Goal: Information Seeking & Learning: Check status

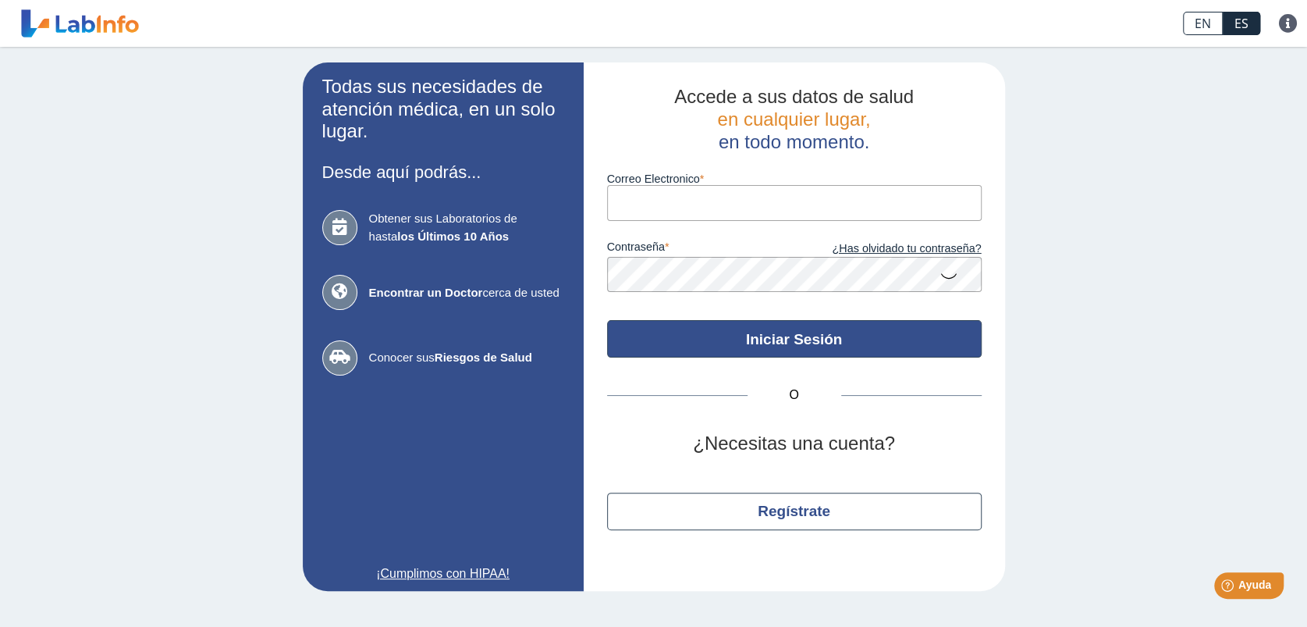
type input "[EMAIL_ADDRESS][DOMAIN_NAME]"
click at [744, 336] on button "Iniciar Sesión" at bounding box center [794, 338] width 375 height 37
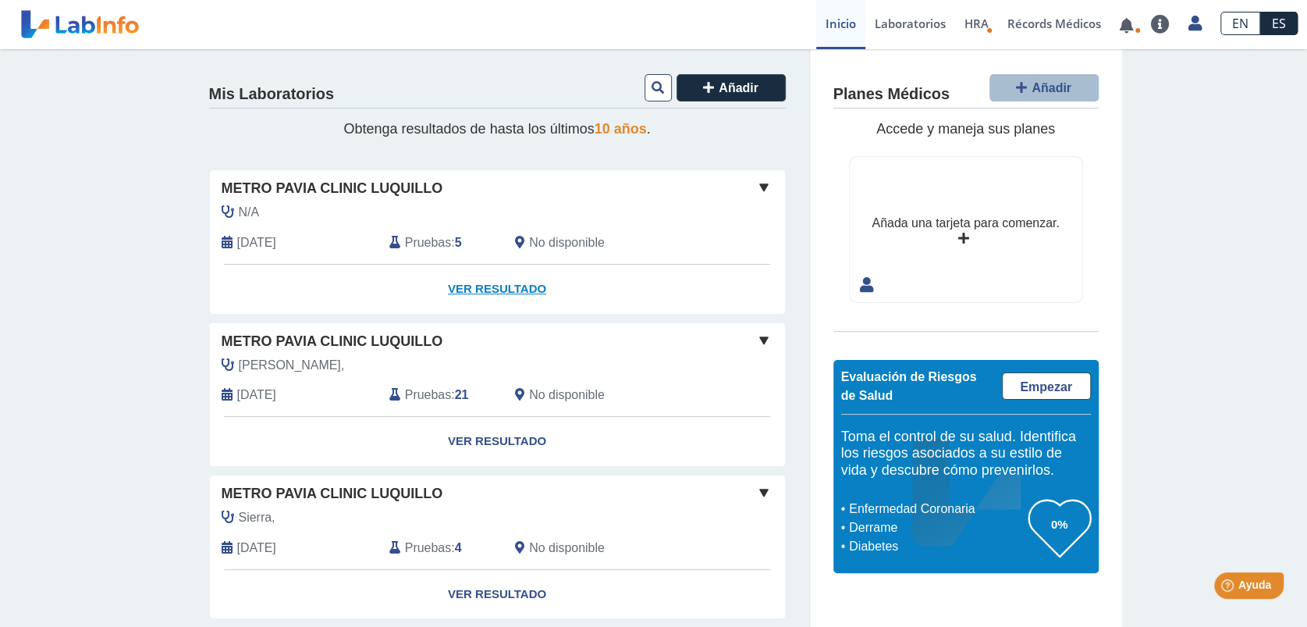
click at [493, 285] on link "Ver Resultado" at bounding box center [497, 289] width 575 height 49
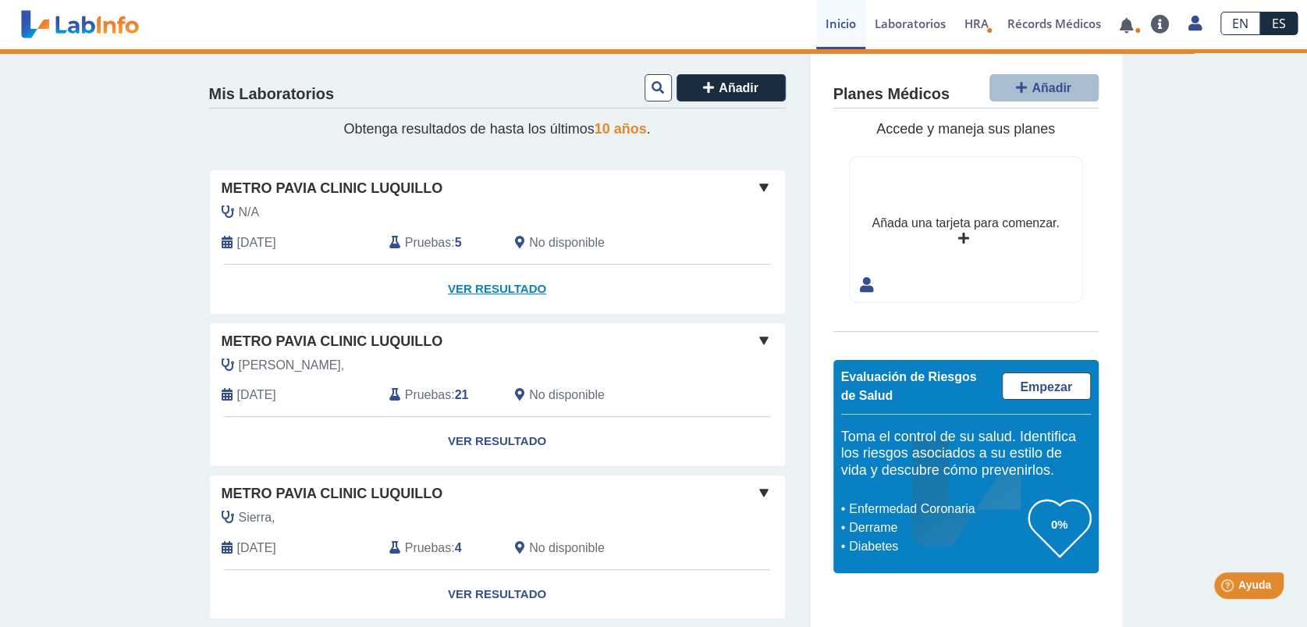
click at [520, 289] on link "Ver Resultado" at bounding box center [497, 289] width 575 height 49
click at [510, 292] on link "Ver Resultado" at bounding box center [497, 289] width 575 height 49
click at [713, 208] on div "Yo Yo" at bounding box center [737, 233] width 48 height 61
click at [468, 285] on link "Ver Resultado" at bounding box center [497, 289] width 575 height 49
click at [497, 444] on link "Ver Resultado" at bounding box center [497, 441] width 575 height 49
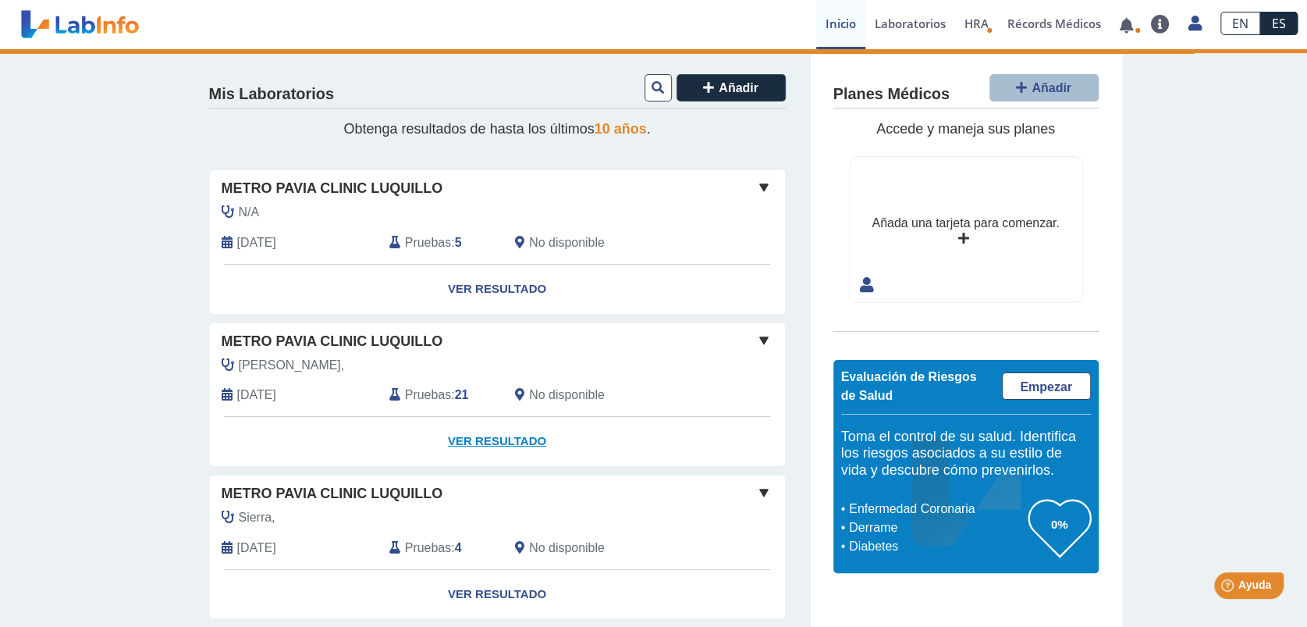
click at [497, 444] on link "Ver Resultado" at bounding box center [497, 441] width 575 height 49
click at [494, 289] on link "Ver Resultado" at bounding box center [497, 289] width 575 height 49
click at [918, 24] on link "Laboratorios" at bounding box center [910, 24] width 90 height 49
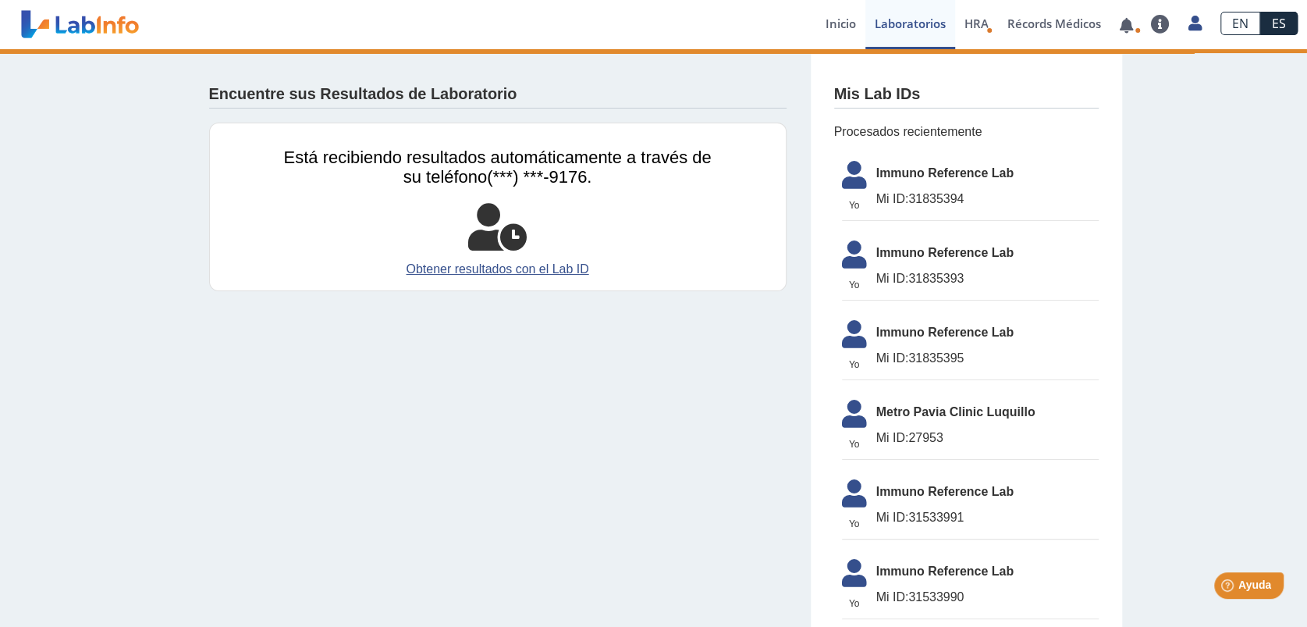
click at [902, 190] on span "Mi ID: 31835394" at bounding box center [987, 199] width 222 height 19
click at [972, 23] on span "HRA" at bounding box center [976, 24] width 24 height 16
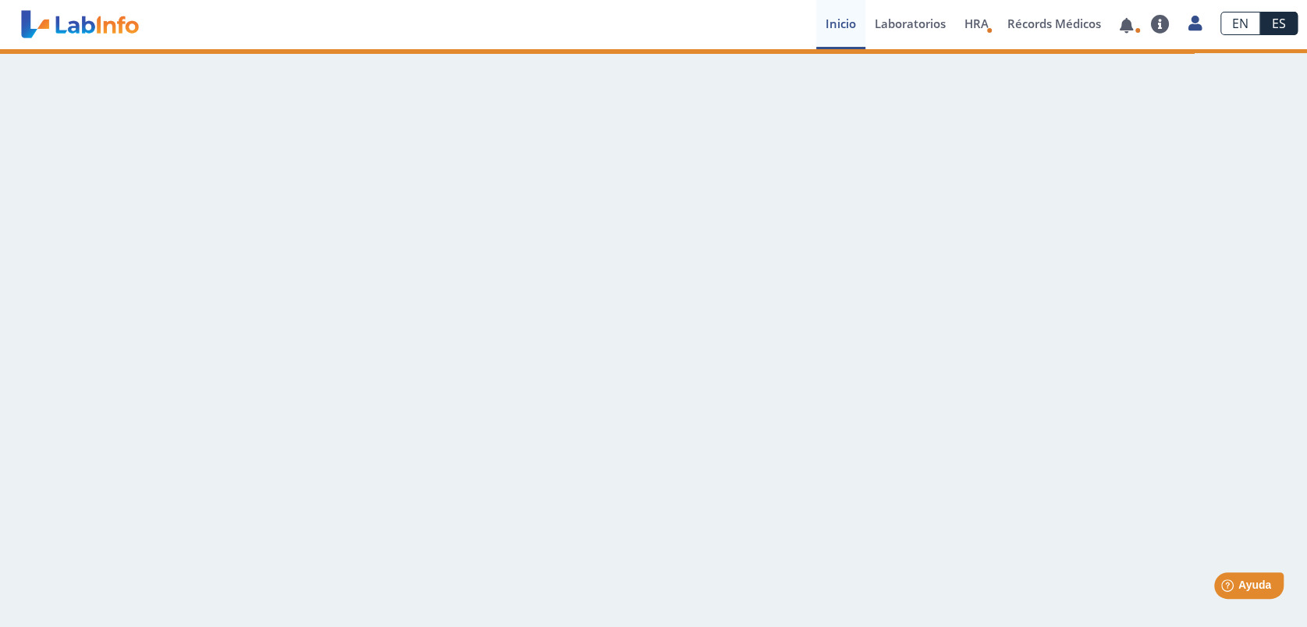
click at [849, 32] on link "Inicio" at bounding box center [840, 24] width 49 height 49
click at [1130, 28] on link at bounding box center [1126, 26] width 32 height 12
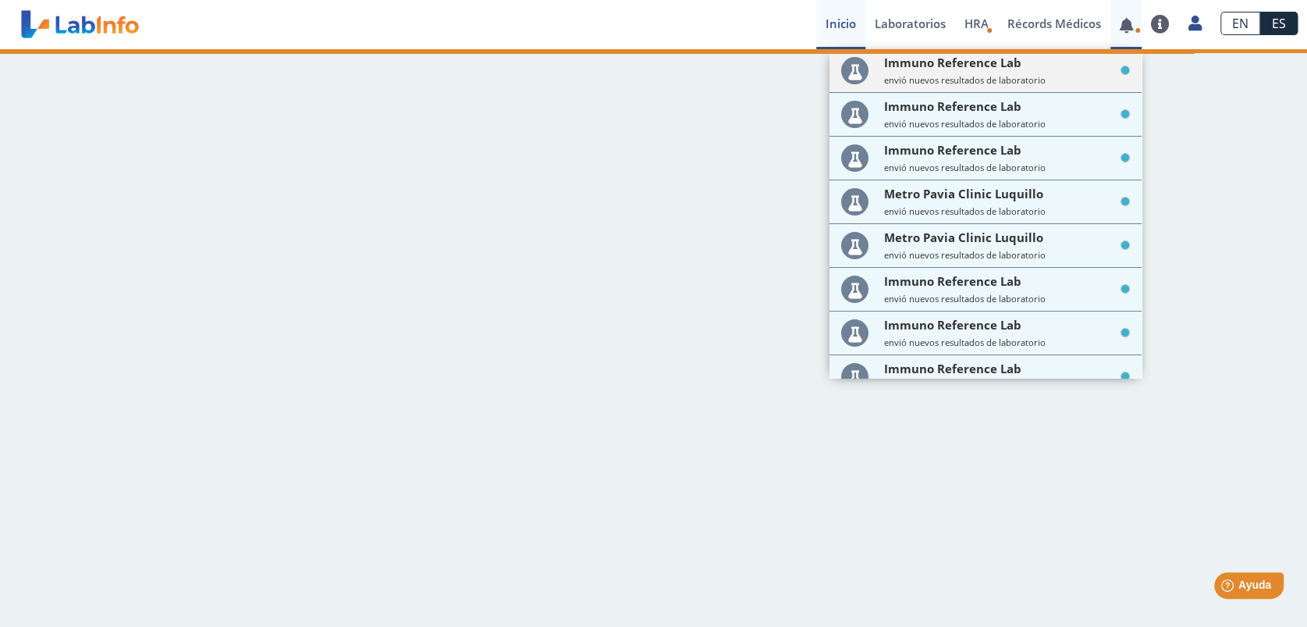
click at [1024, 70] on div "Immuno Reference Lab envió nuevos resultados de laboratorio" at bounding box center [1007, 70] width 246 height 31
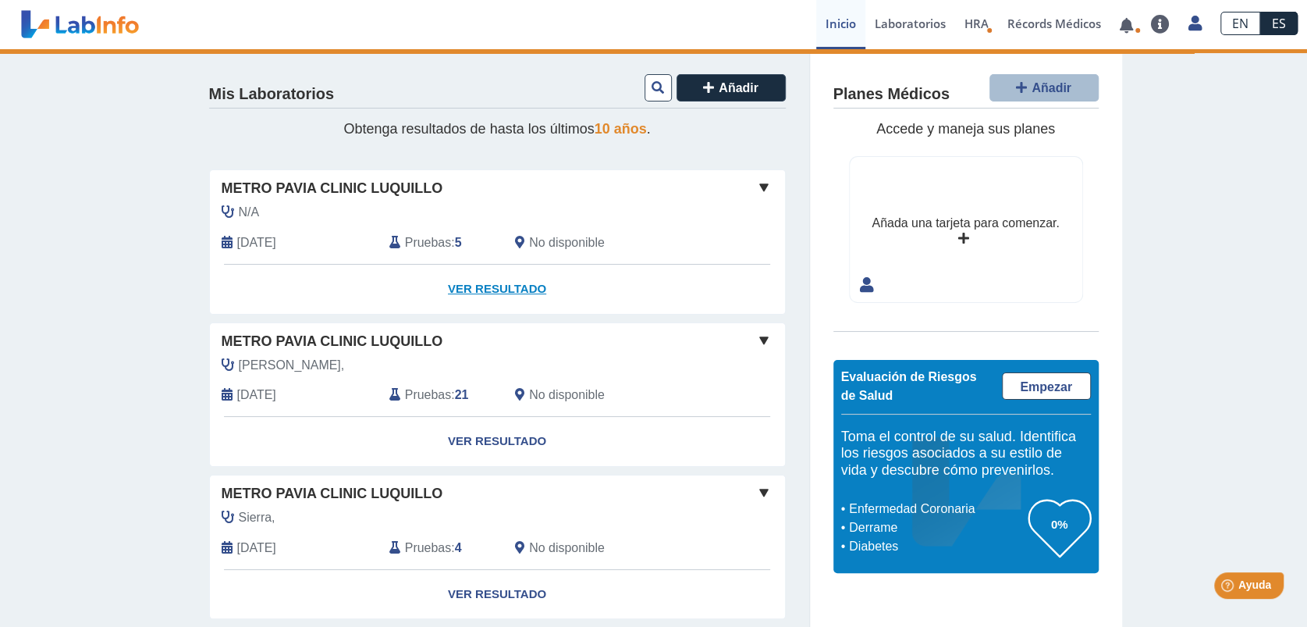
click at [519, 288] on link "Ver Resultado" at bounding box center [497, 289] width 575 height 49
click at [760, 183] on span at bounding box center [764, 187] width 19 height 19
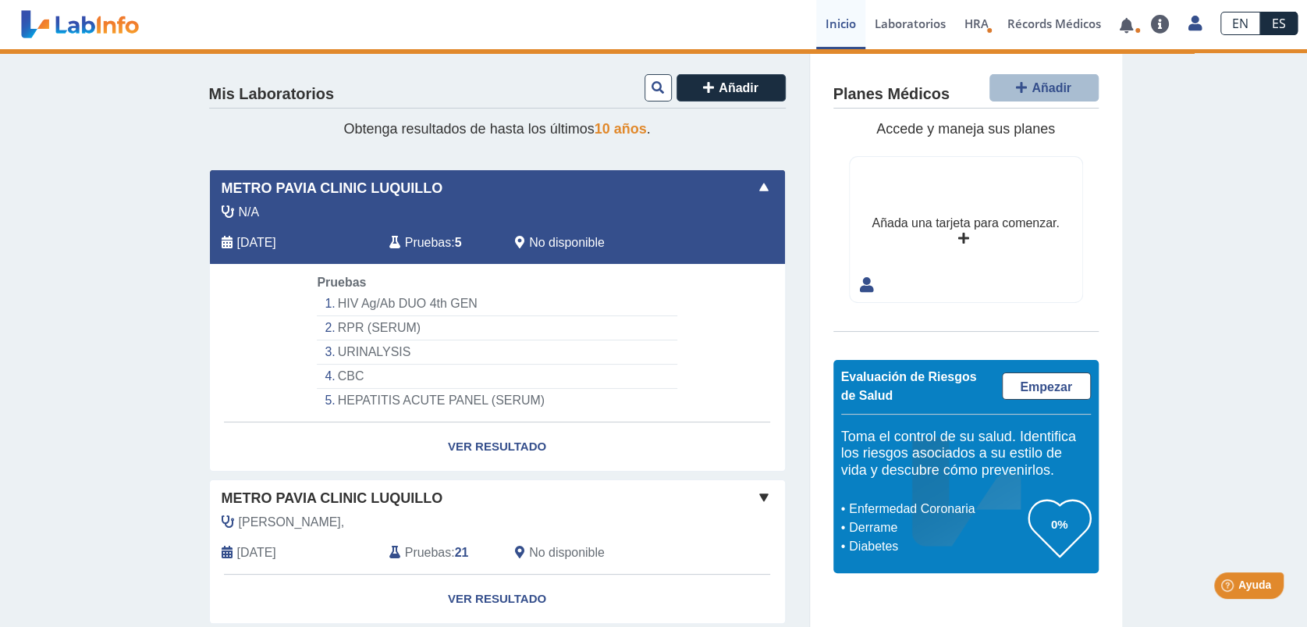
click at [479, 302] on li "HIV Ag/Ab DUO 4th GEN" at bounding box center [497, 304] width 360 height 24
click at [483, 445] on link "Ver Resultado" at bounding box center [497, 446] width 575 height 49
click at [481, 454] on link "Ver Resultado" at bounding box center [497, 446] width 575 height 49
select select "**********"
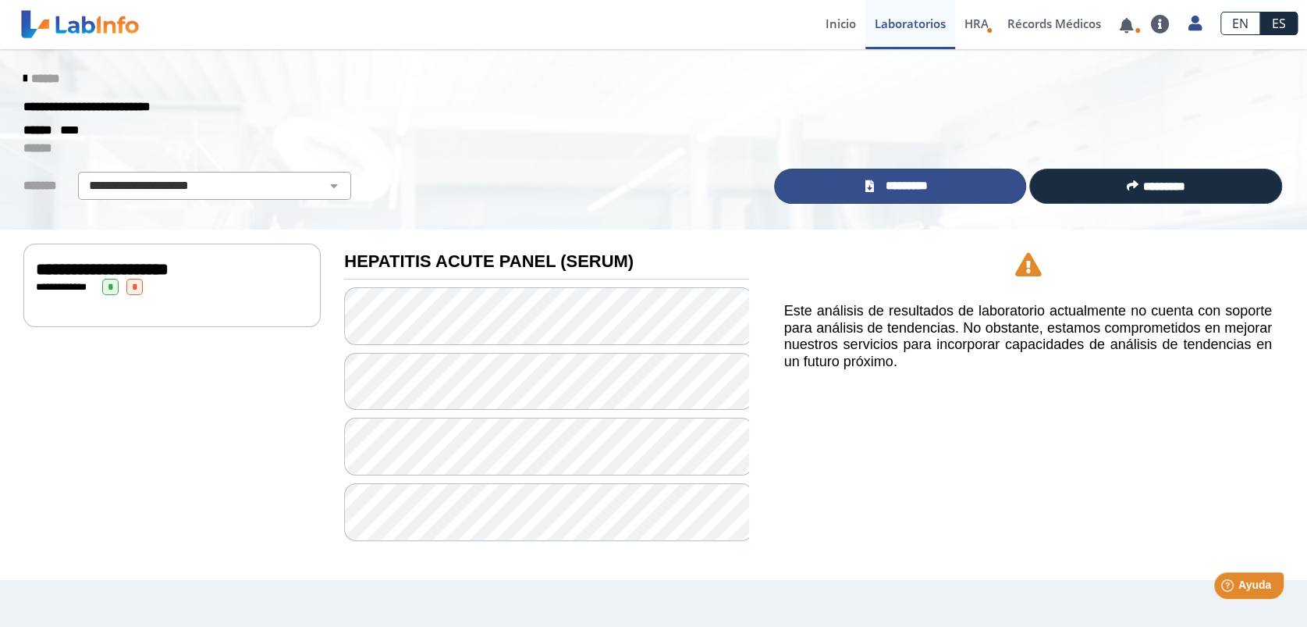
click at [871, 190] on icon at bounding box center [869, 186] width 9 height 12
